Goal: Information Seeking & Learning: Learn about a topic

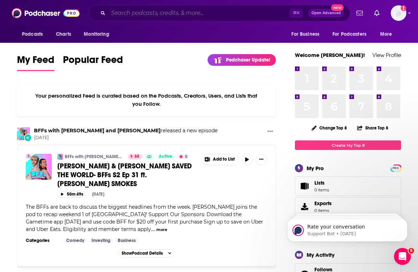
click at [145, 12] on input "Search podcasts, credits, & more..." at bounding box center [198, 12] width 181 height 11
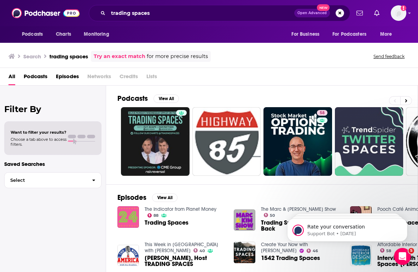
click at [185, 6] on div "trading spaces Open Advanced New" at bounding box center [219, 13] width 261 height 16
click at [181, 12] on input "trading spaces" at bounding box center [201, 12] width 186 height 11
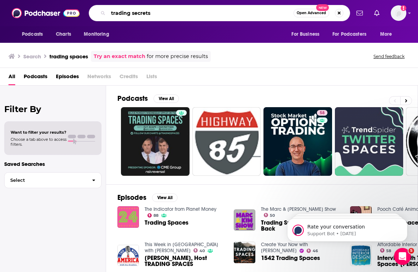
type input "trading secrets"
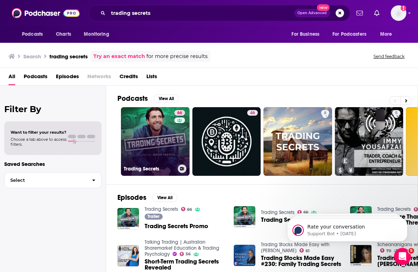
click at [150, 126] on link "66 Trading Secrets" at bounding box center [155, 141] width 69 height 69
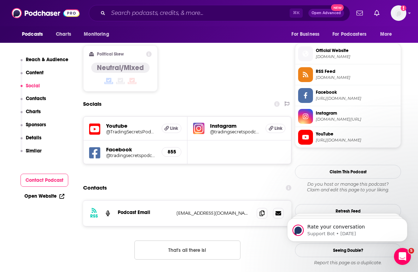
scroll to position [574, 0]
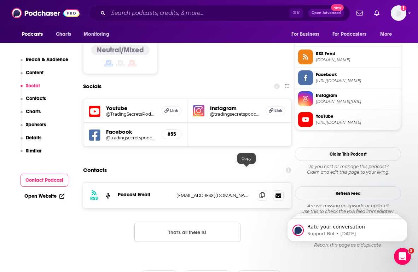
click at [259, 192] on icon at bounding box center [261, 195] width 5 height 6
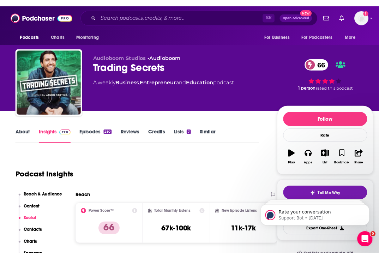
scroll to position [0, 0]
